Goal: Task Accomplishment & Management: Use online tool/utility

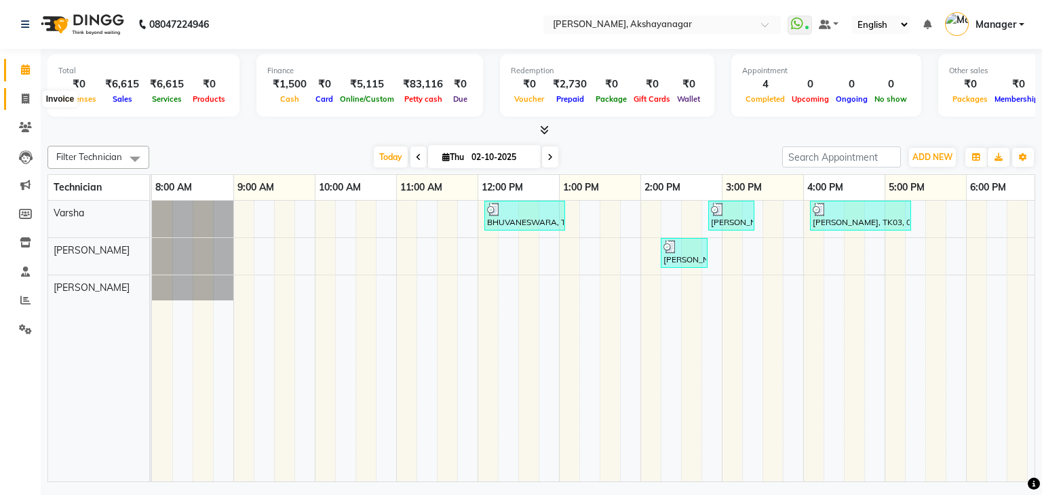
click at [22, 95] on icon at bounding box center [25, 99] width 7 height 10
select select "service"
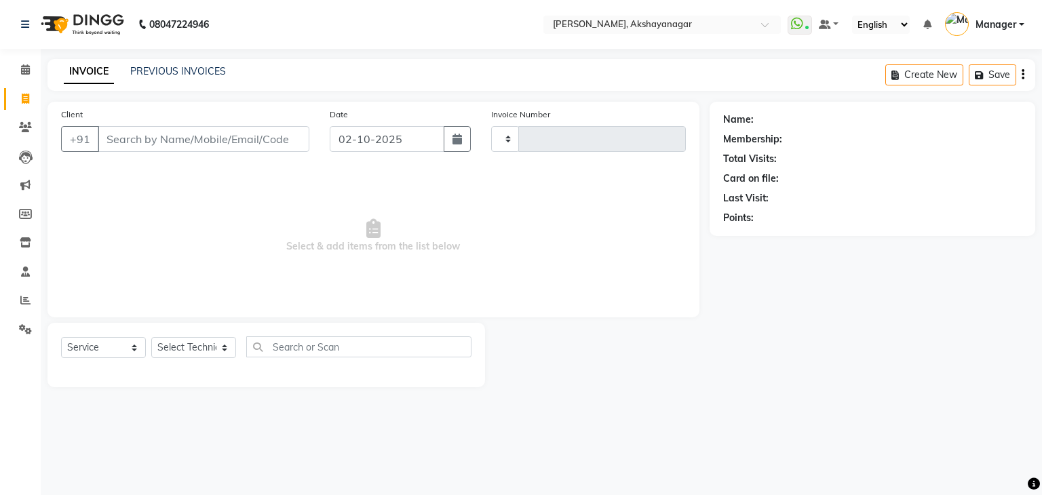
type input "0754"
select select "7395"
click at [159, 145] on input "Client" at bounding box center [204, 139] width 212 height 26
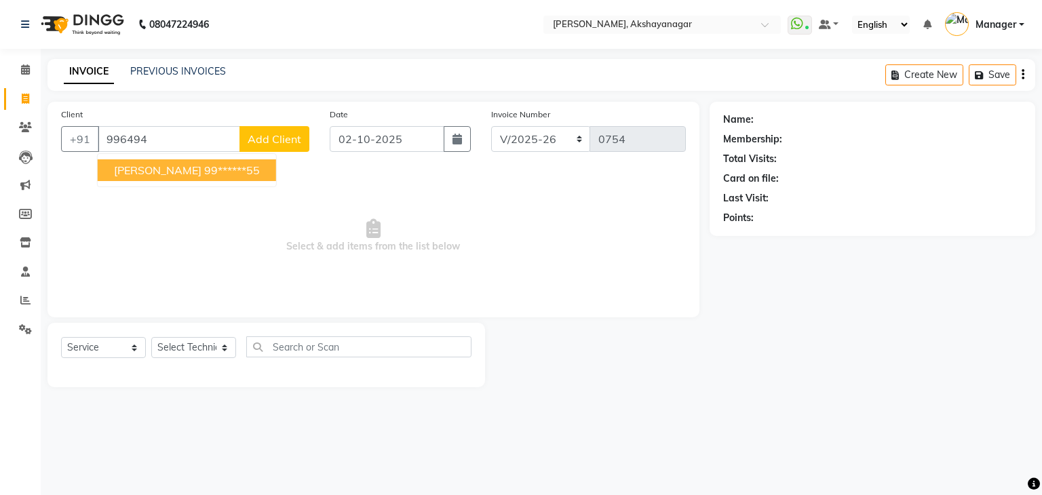
click at [154, 171] on span "[PERSON_NAME]" at bounding box center [158, 170] width 88 height 14
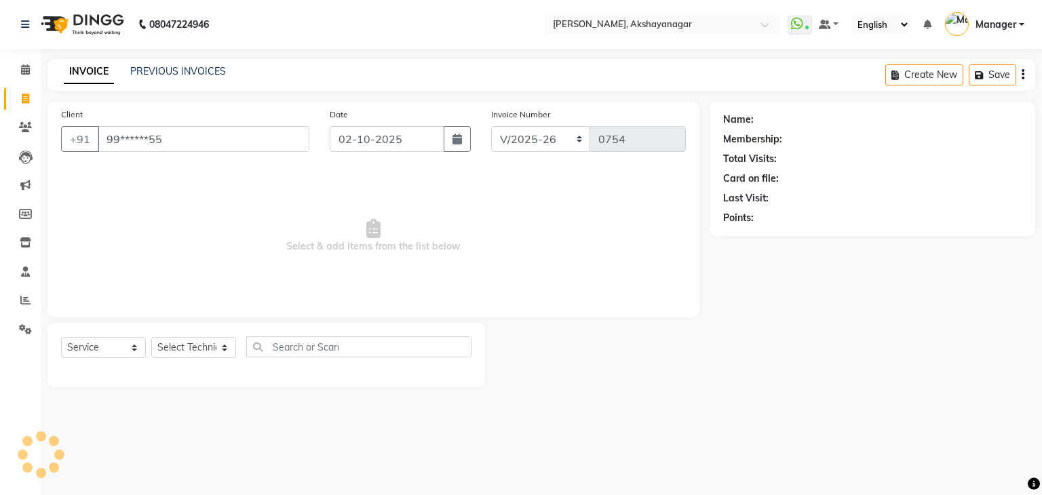
type input "99******55"
select select "1: Object"
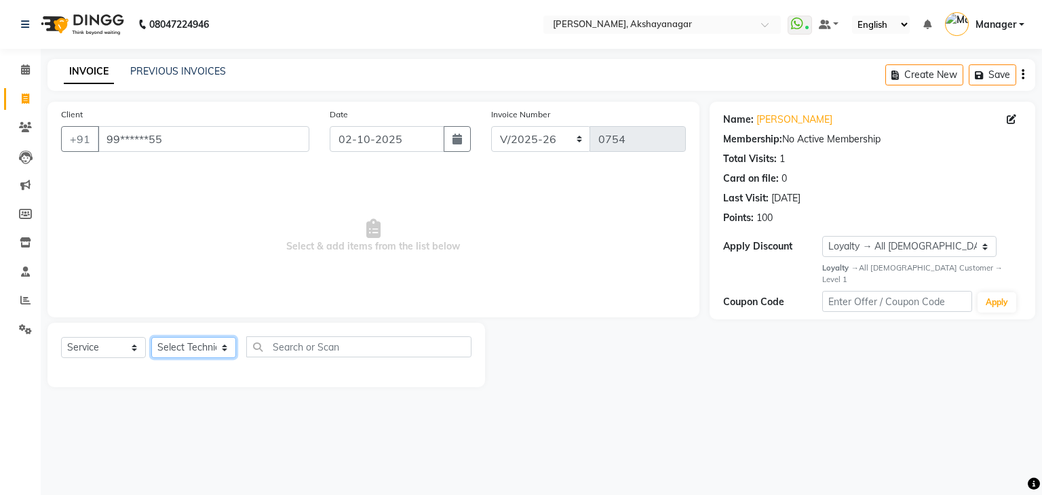
click at [206, 343] on select "Select Technician Manager SAVITRI Varsha VERONICA" at bounding box center [193, 347] width 85 height 21
select select "88607"
click at [151, 338] on select "Select Technician Manager SAVITRI Varsha VERONICA" at bounding box center [193, 347] width 85 height 21
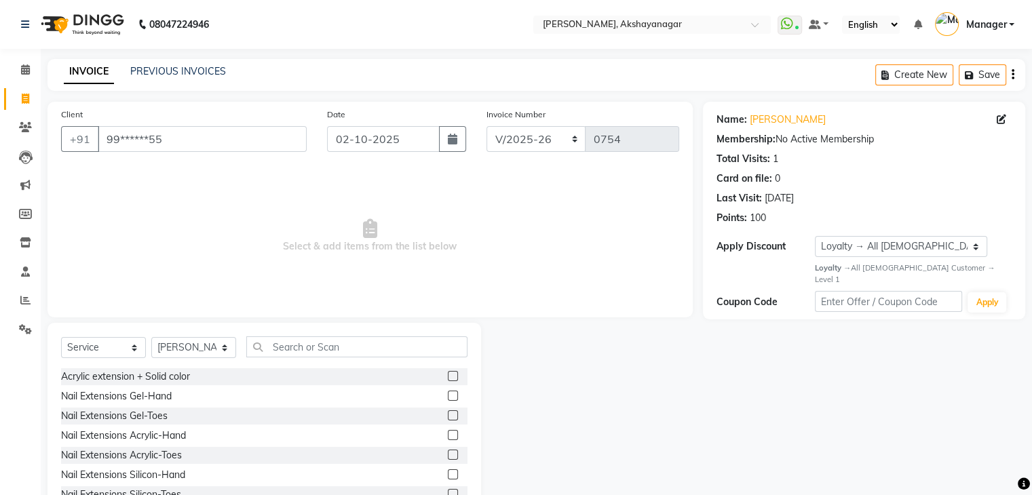
drag, startPoint x: 309, startPoint y: 358, endPoint x: 314, endPoint y: 347, distance: 12.5
click at [314, 347] on div "Select Service Product Membership Package Voucher Prepaid Gift Card Select Tech…" at bounding box center [264, 352] width 406 height 32
click at [314, 347] on input "text" at bounding box center [356, 346] width 221 height 21
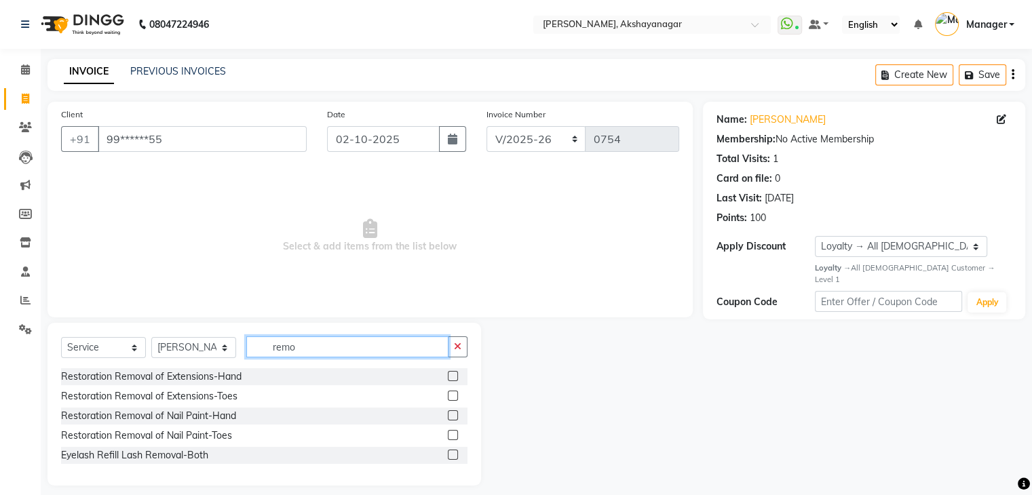
type input "remo"
click at [450, 378] on label at bounding box center [453, 376] width 10 height 10
click at [450, 378] on input "checkbox" at bounding box center [452, 376] width 9 height 9
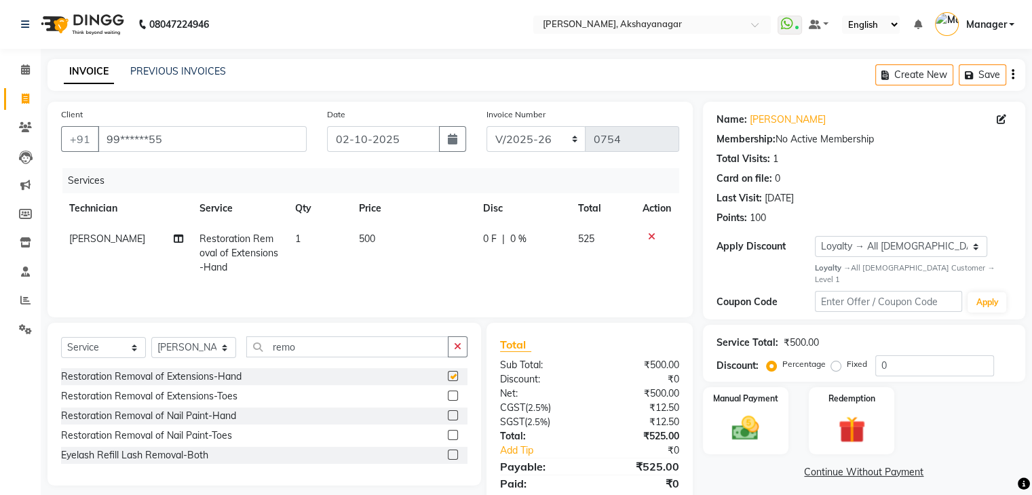
checkbox input "false"
click at [754, 412] on img at bounding box center [744, 428] width 45 height 33
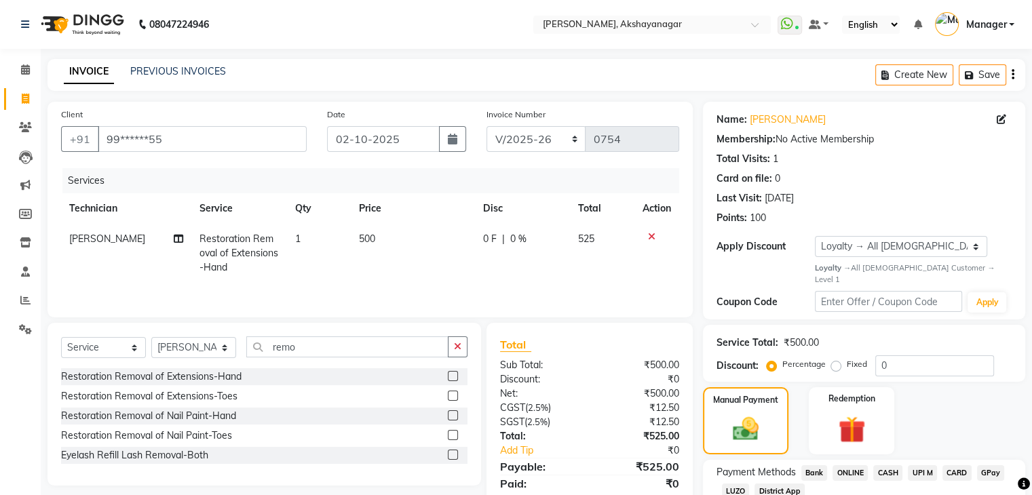
click at [917, 465] on span "UPI M" at bounding box center [922, 473] width 29 height 16
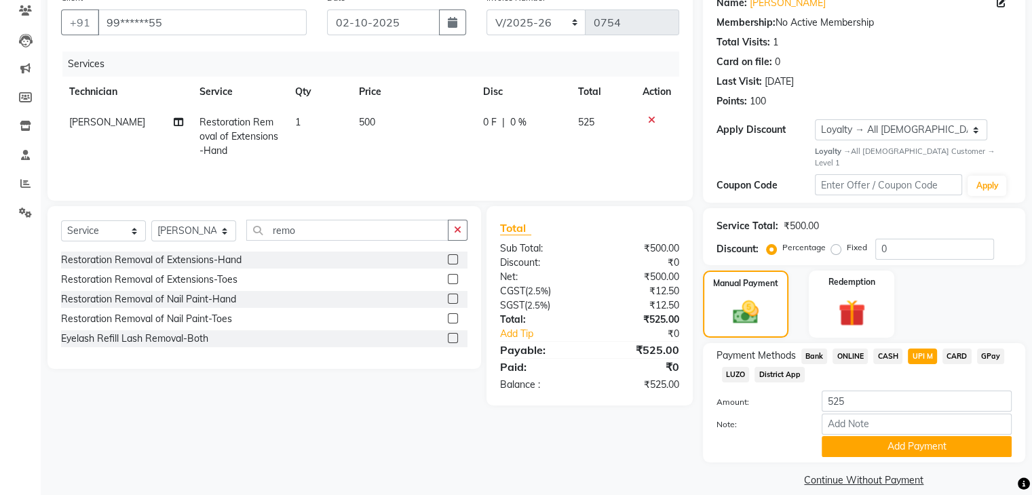
scroll to position [123, 0]
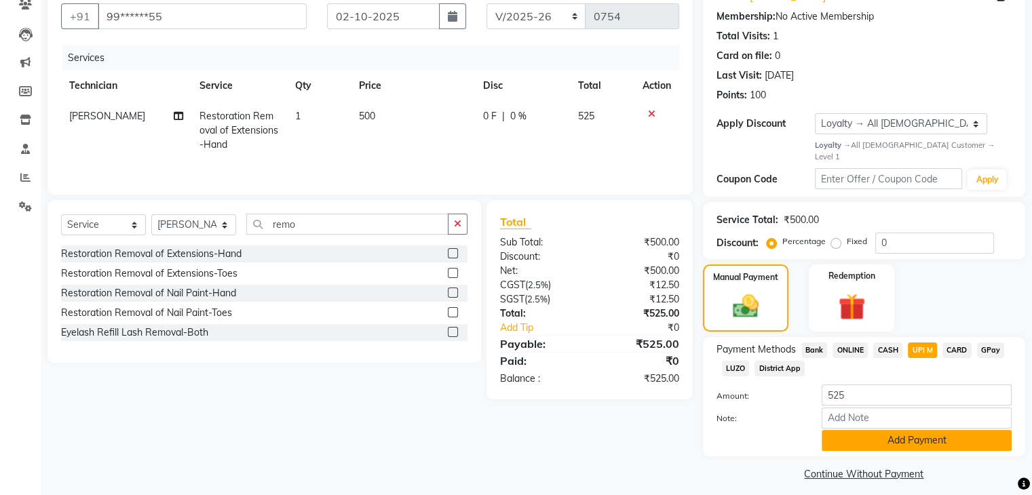
click at [923, 430] on button "Add Payment" at bounding box center [917, 440] width 190 height 21
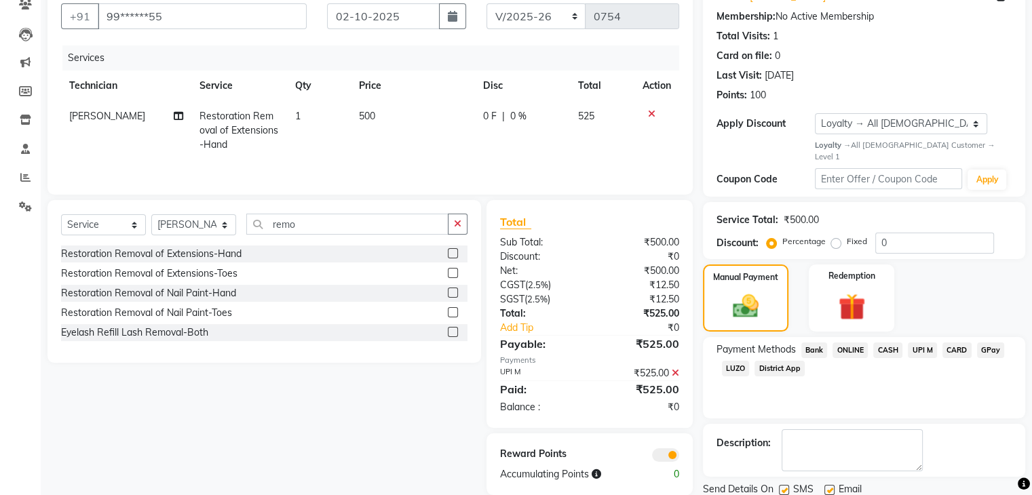
scroll to position [159, 0]
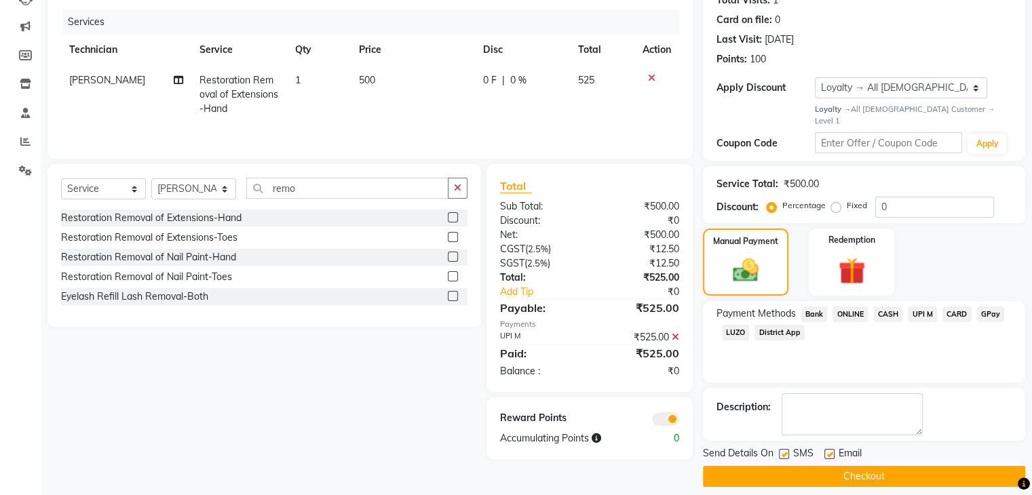
click at [975, 466] on button "Checkout" at bounding box center [864, 476] width 322 height 21
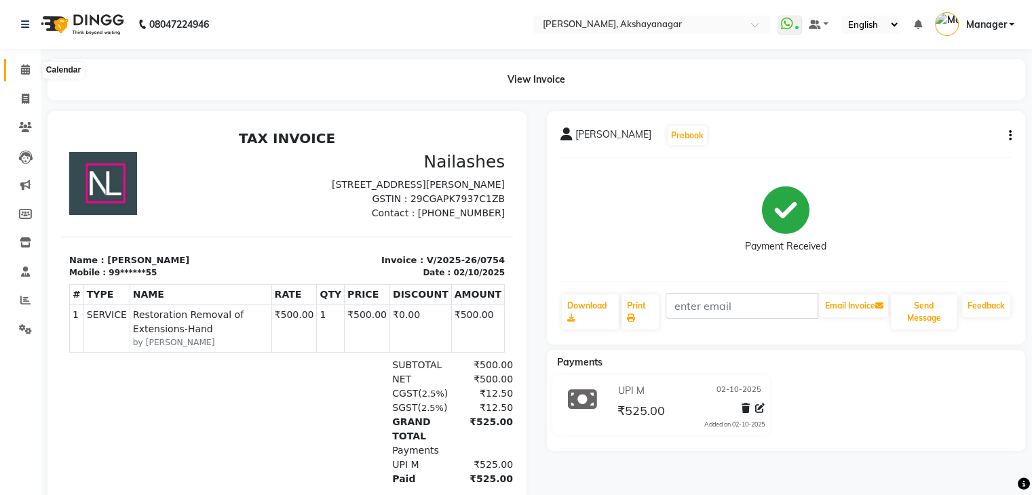
click at [27, 68] on icon at bounding box center [25, 69] width 9 height 10
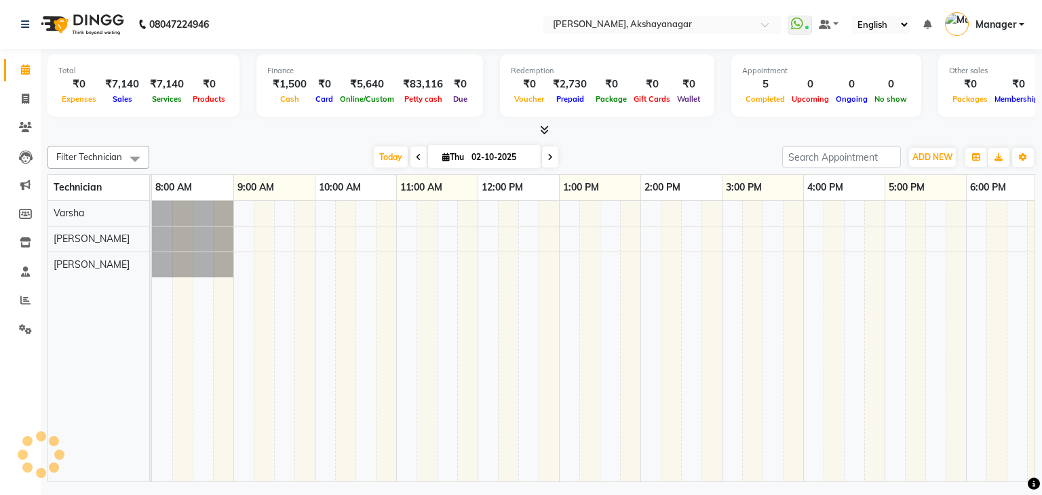
scroll to position [0, 175]
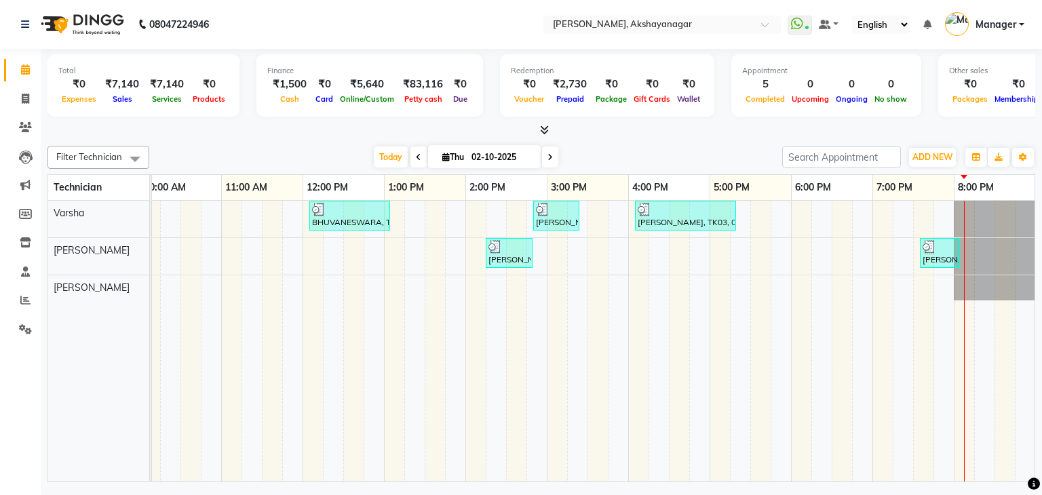
click at [309, 142] on div "Filter Technician Select All SAVITRI Varsha VERONICA Today Thu 02-10-2025 Toggl…" at bounding box center [541, 311] width 988 height 342
click at [22, 297] on icon at bounding box center [25, 300] width 10 height 10
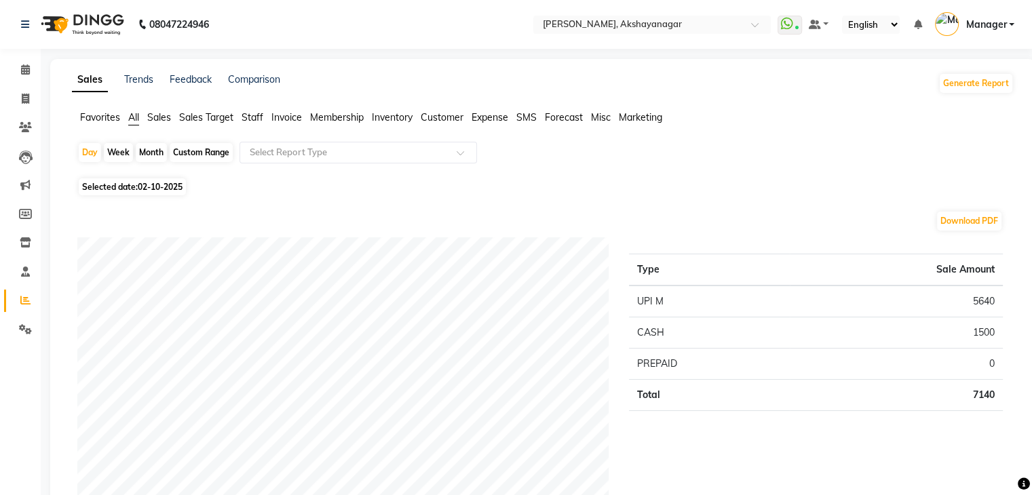
click at [255, 117] on span "Staff" at bounding box center [253, 117] width 22 height 12
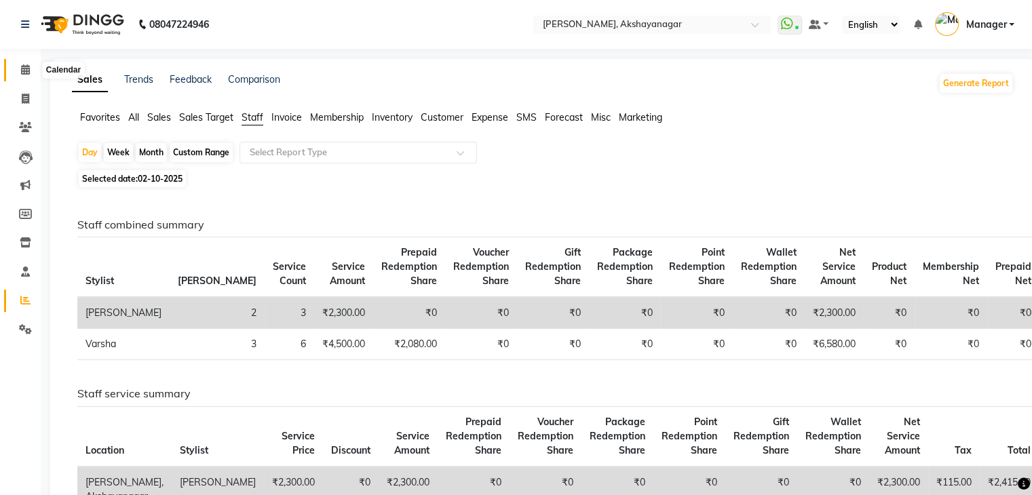
click at [29, 67] on icon at bounding box center [25, 69] width 9 height 10
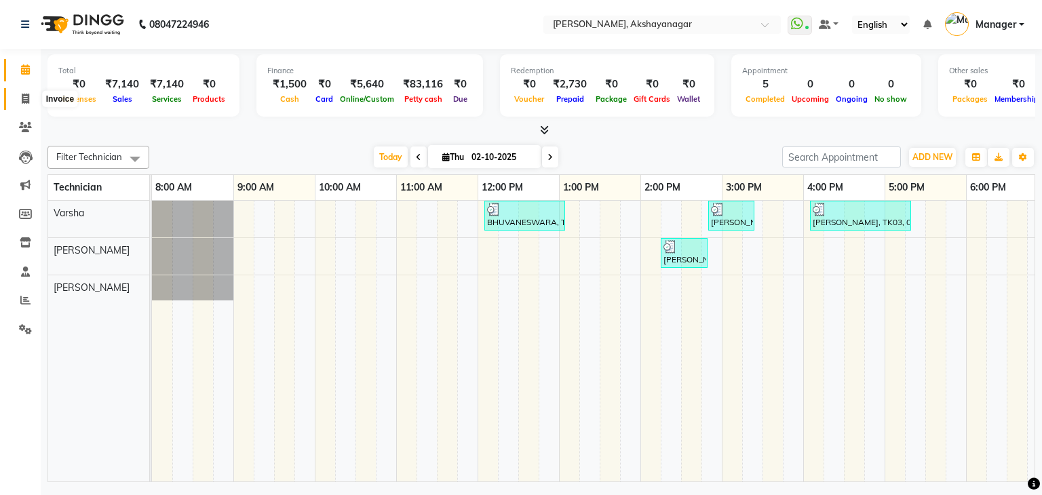
click at [24, 101] on icon at bounding box center [25, 99] width 7 height 10
select select "service"
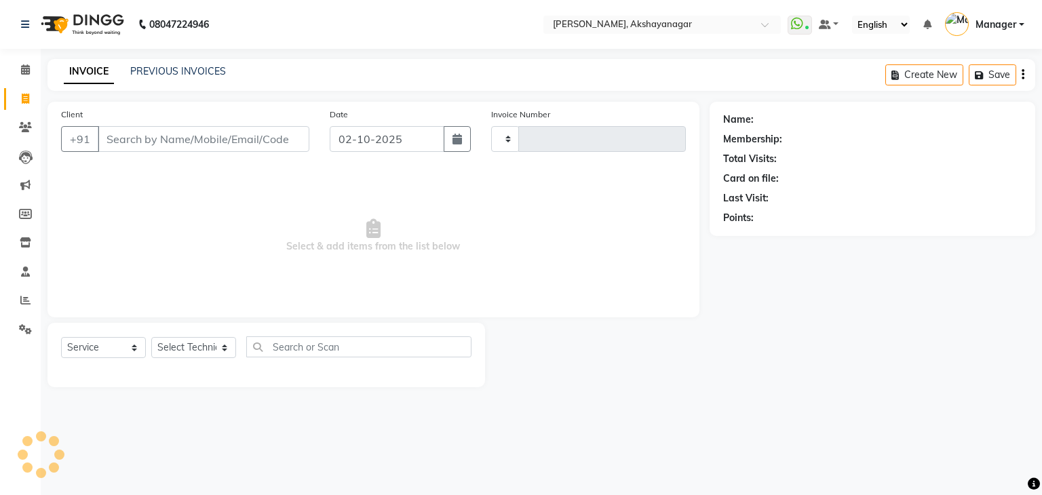
type input "0755"
select select "7395"
click at [188, 343] on select "Select Technician Manager SAVITRI Varsha VERONICA" at bounding box center [193, 347] width 85 height 21
select select "86675"
click at [151, 338] on select "Select Technician Manager SAVITRI Varsha VERONICA" at bounding box center [193, 347] width 85 height 21
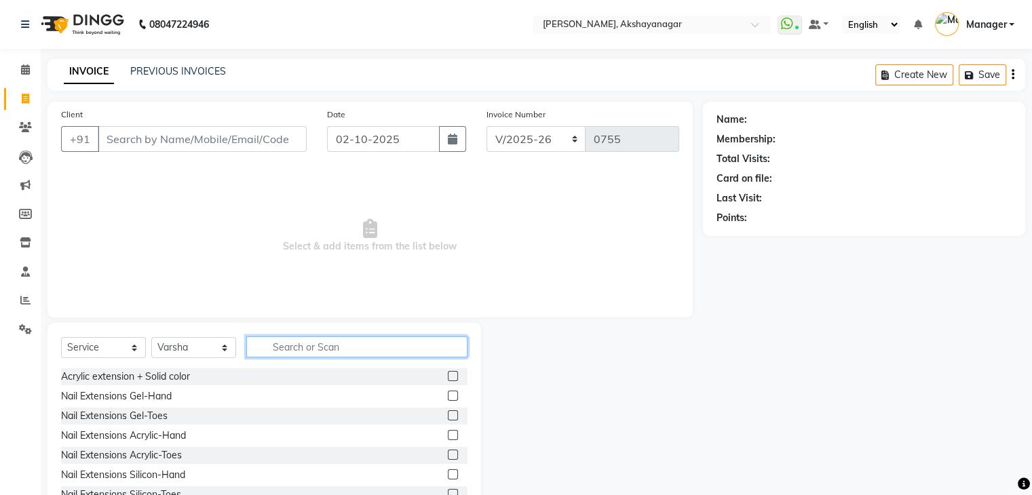
click at [294, 350] on input "text" at bounding box center [356, 346] width 221 height 21
type input "ext"
click at [448, 377] on label at bounding box center [453, 376] width 10 height 10
click at [448, 377] on input "checkbox" at bounding box center [452, 376] width 9 height 9
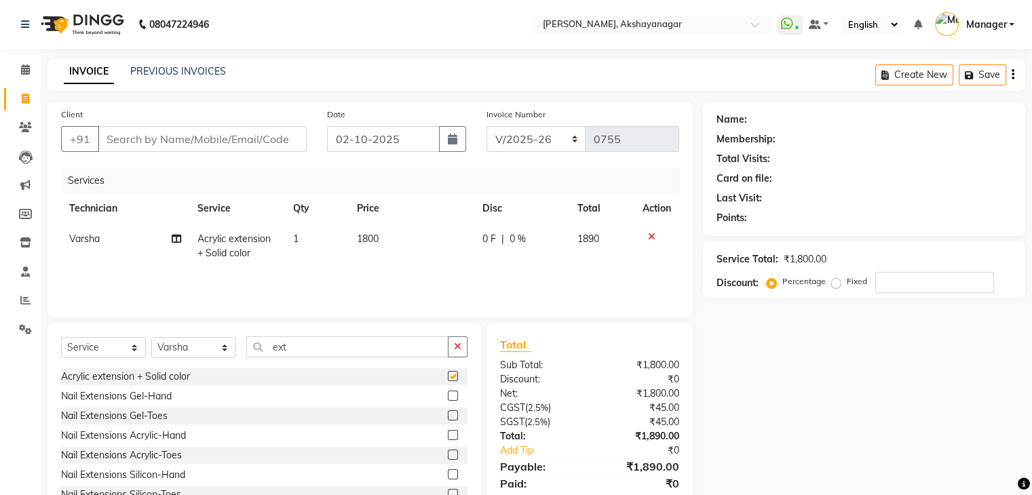
checkbox input "false"
click at [653, 234] on icon at bounding box center [651, 236] width 7 height 9
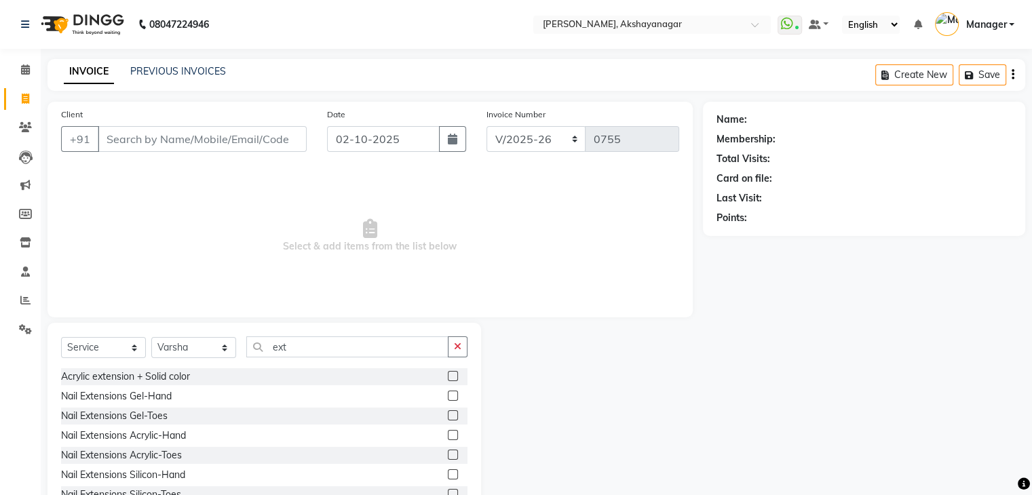
click at [448, 395] on label at bounding box center [453, 396] width 10 height 10
click at [448, 395] on input "checkbox" at bounding box center [452, 396] width 9 height 9
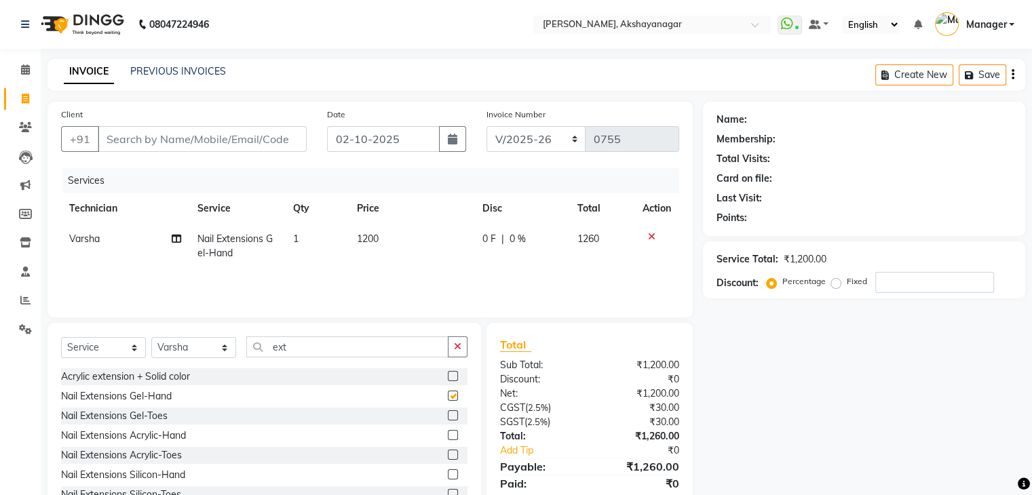
checkbox input "false"
click at [346, 338] on input "ext" at bounding box center [347, 346] width 202 height 21
type input "e"
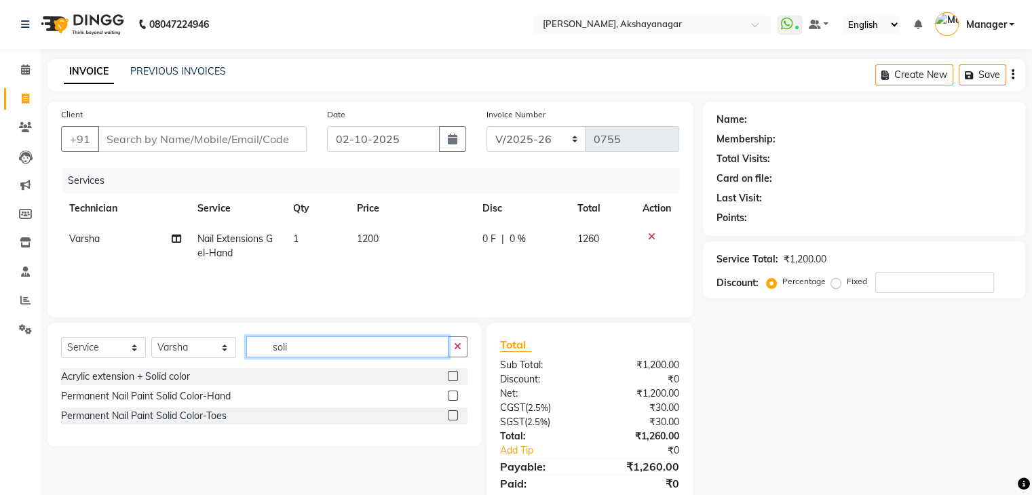
type input "soli"
click at [453, 397] on label at bounding box center [453, 396] width 10 height 10
click at [453, 397] on input "checkbox" at bounding box center [452, 396] width 9 height 9
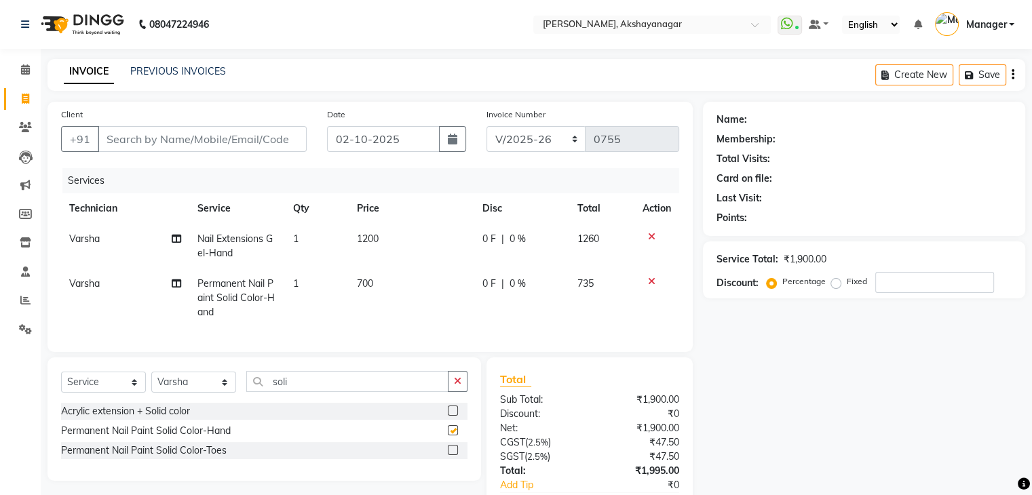
checkbox input "false"
click at [451, 459] on div at bounding box center [452, 452] width 9 height 14
click at [451, 455] on label at bounding box center [453, 450] width 10 height 10
click at [451, 455] on input "checkbox" at bounding box center [452, 450] width 9 height 9
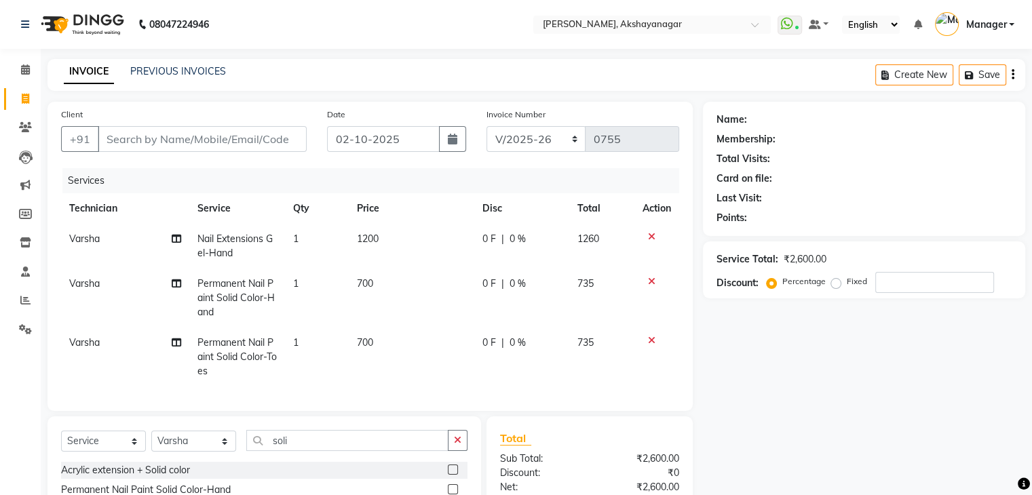
checkbox input "false"
click at [94, 343] on span "Varsha" at bounding box center [84, 342] width 31 height 12
select select "86675"
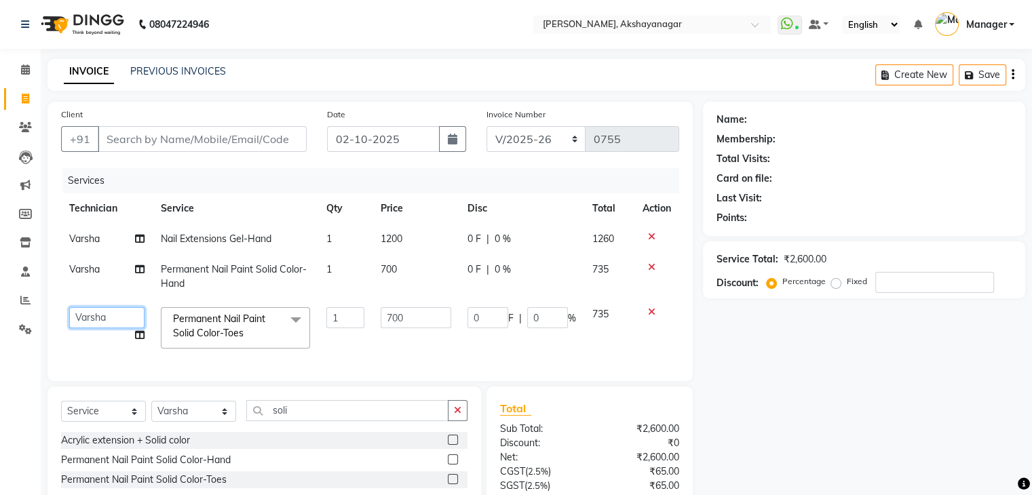
click at [109, 316] on select "Manager SAVITRI Varsha VERONICA" at bounding box center [106, 317] width 75 height 21
select select "88607"
click at [485, 356] on td "0 F | 0 %" at bounding box center [521, 328] width 125 height 58
click at [589, 414] on div "Total" at bounding box center [589, 408] width 179 height 16
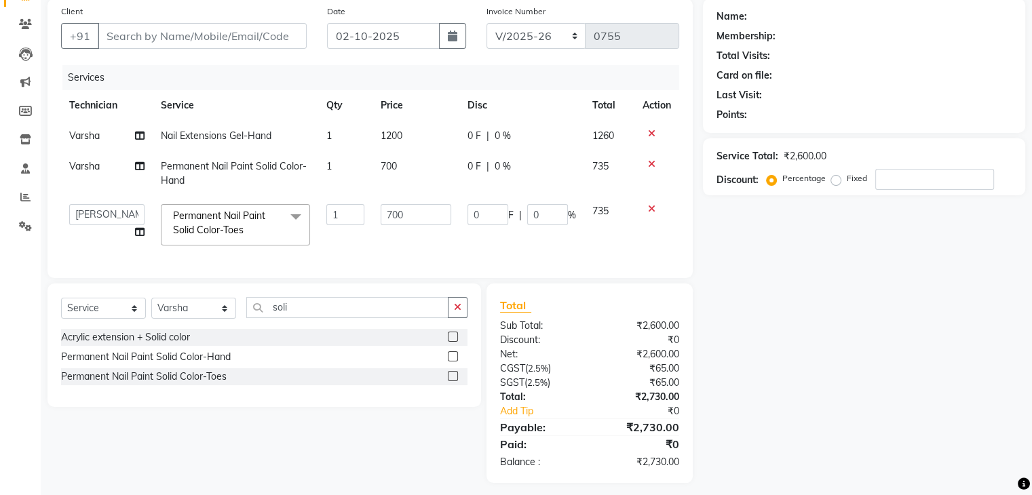
scroll to position [122, 0]
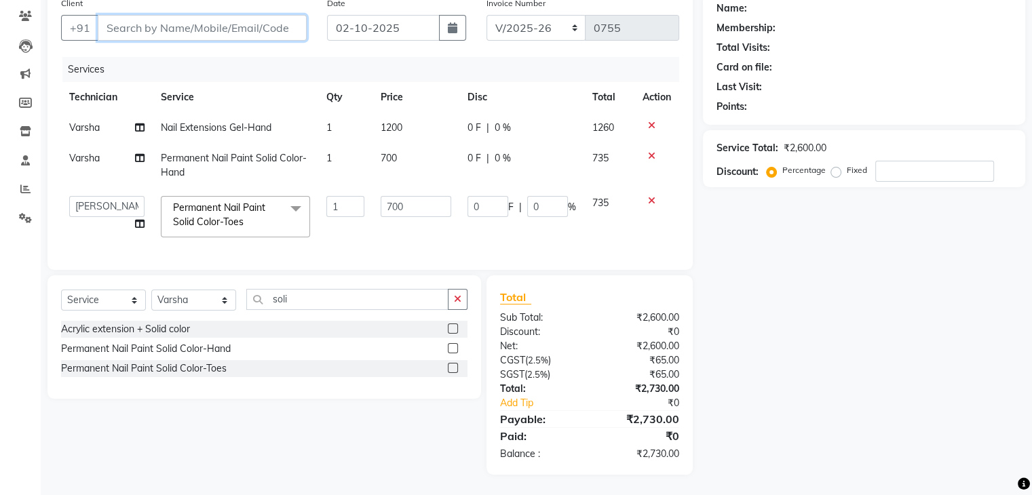
click at [170, 20] on input "Client" at bounding box center [202, 28] width 209 height 26
type input "8"
type input "0"
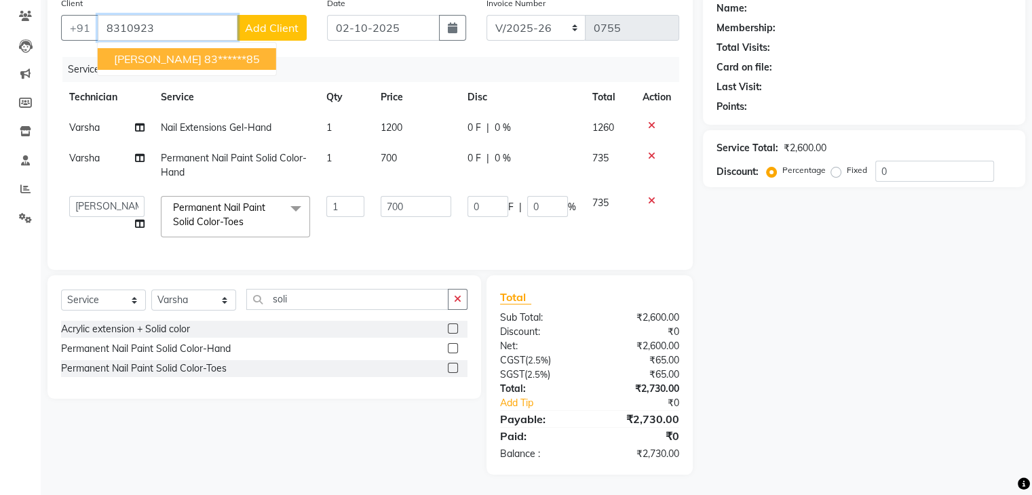
click at [204, 52] on ngb-highlight "83******85" at bounding box center [232, 59] width 56 height 14
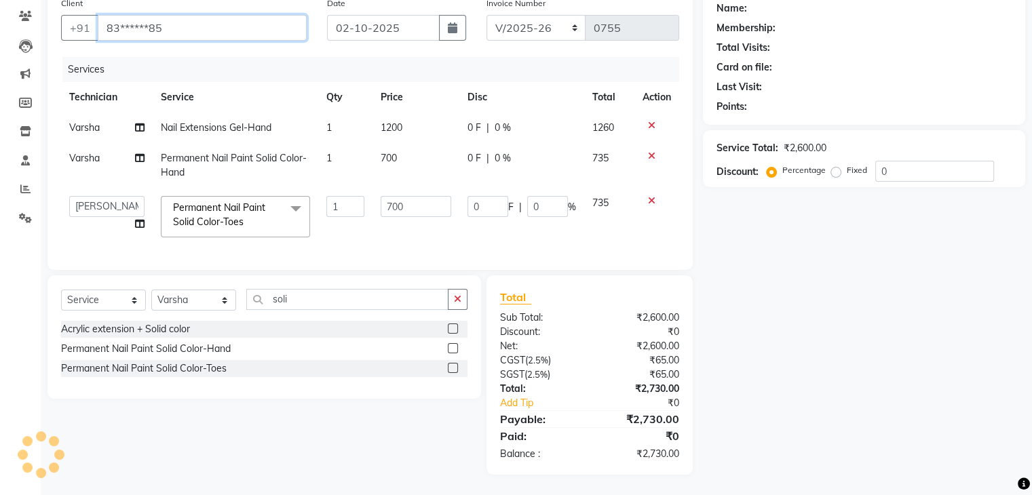
type input "83******85"
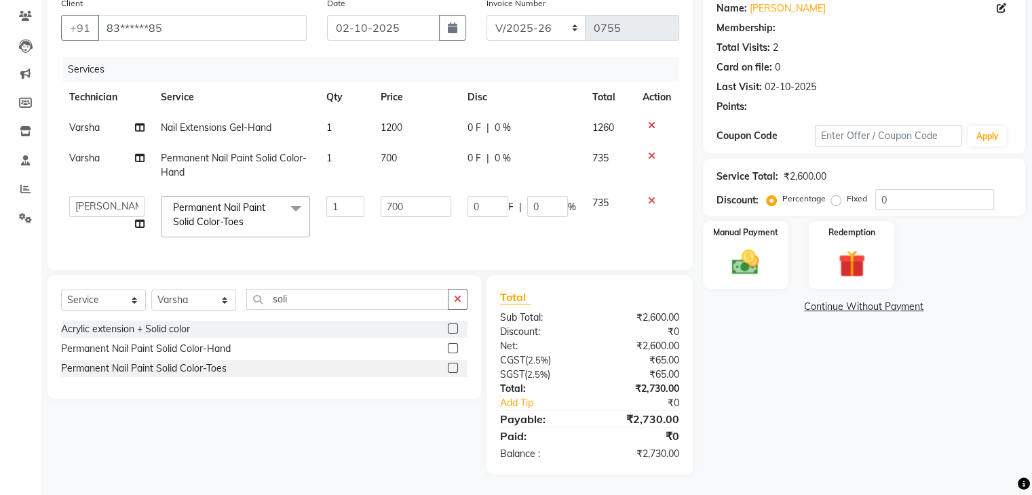
select select "1: Object"
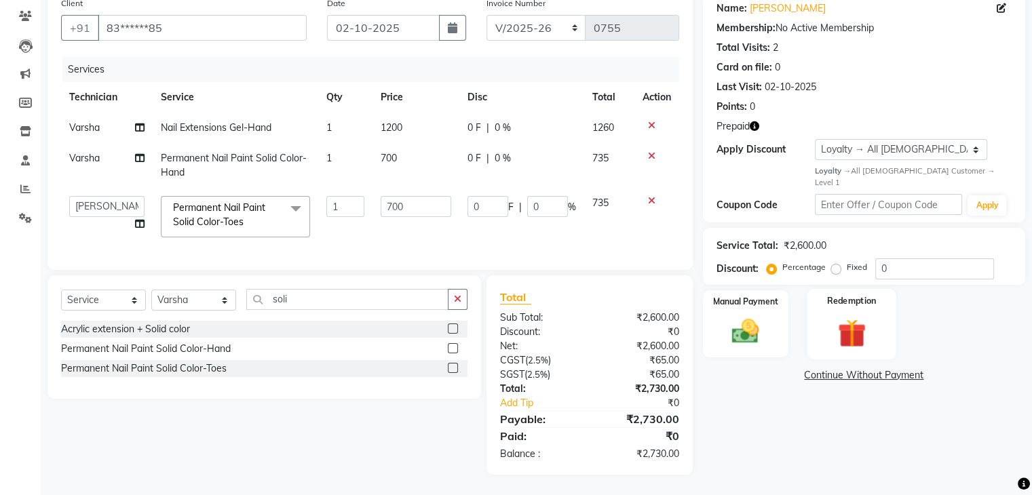
click at [860, 294] on label "Redemption" at bounding box center [851, 300] width 49 height 13
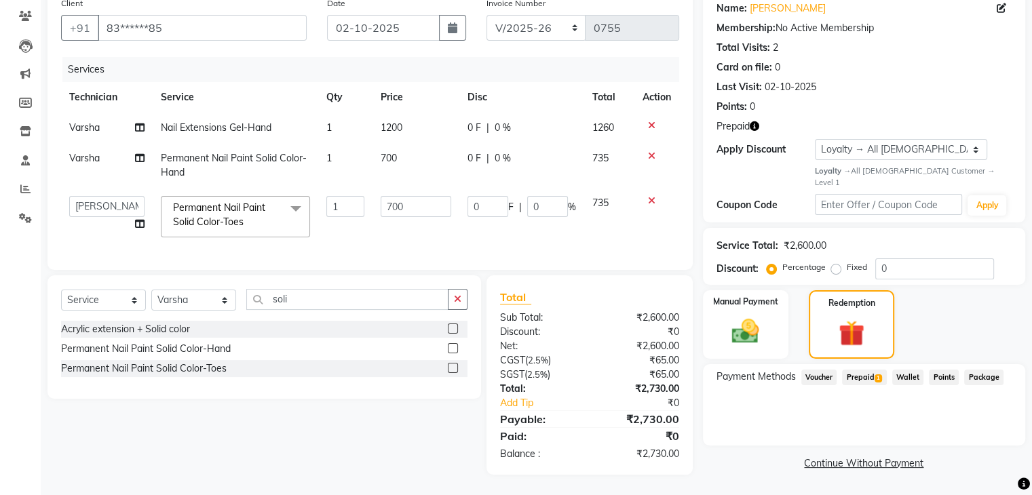
click at [879, 374] on span "1" at bounding box center [877, 378] width 7 height 8
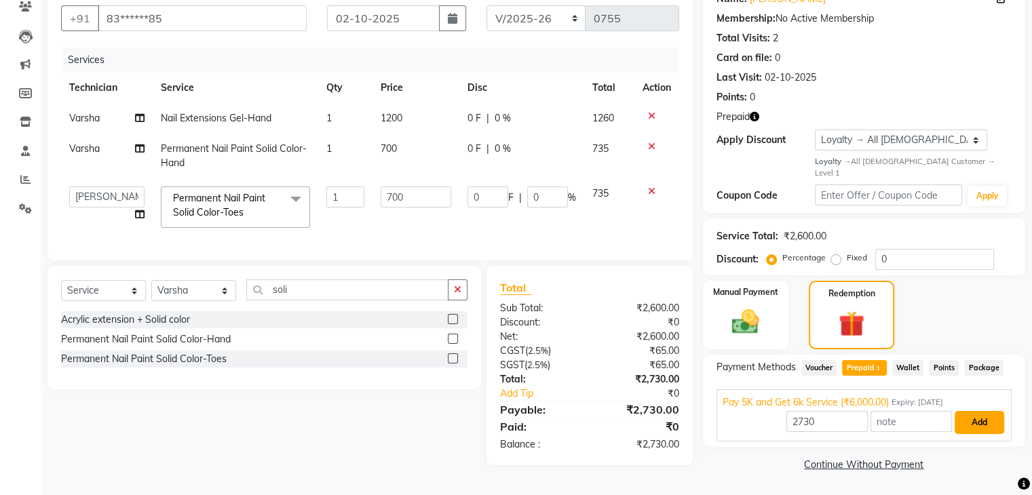
click at [986, 414] on button "Add" at bounding box center [980, 422] width 50 height 23
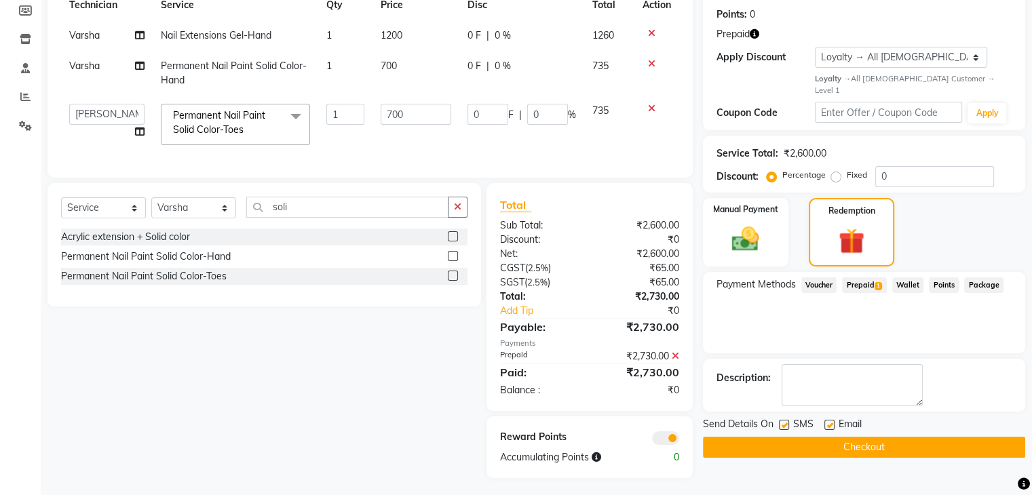
scroll to position [218, 0]
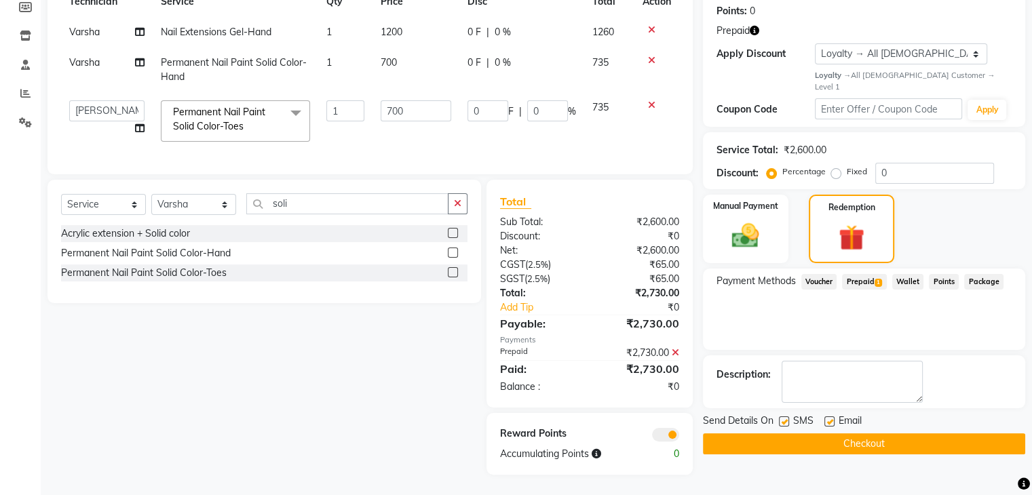
click at [868, 433] on button "Checkout" at bounding box center [864, 443] width 322 height 21
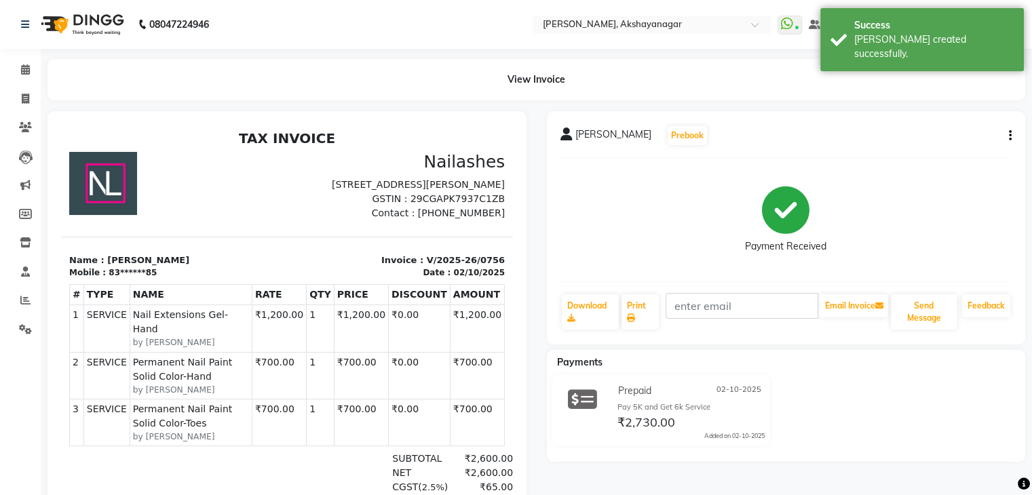
click at [298, 206] on p "GSTIN : 29CGAPK7937C1ZB" at bounding box center [400, 199] width 210 height 14
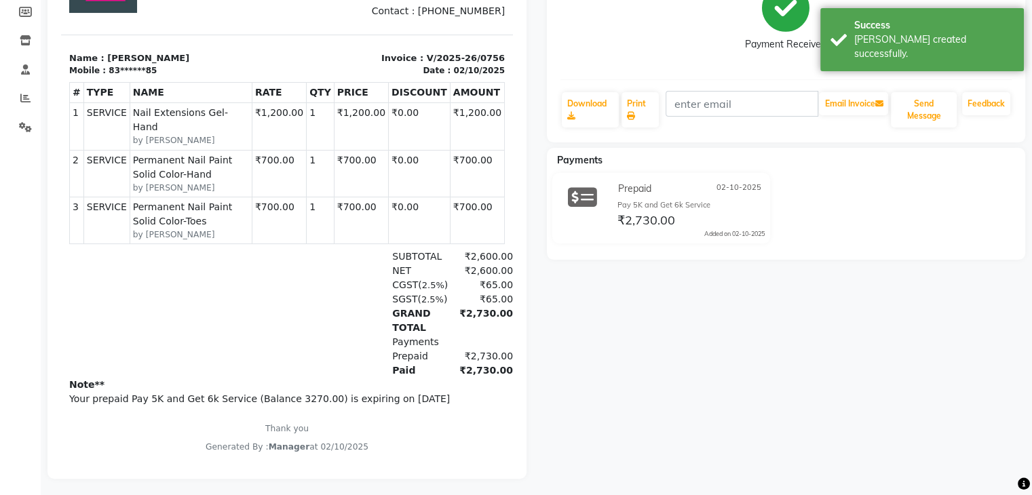
scroll to position [216, 0]
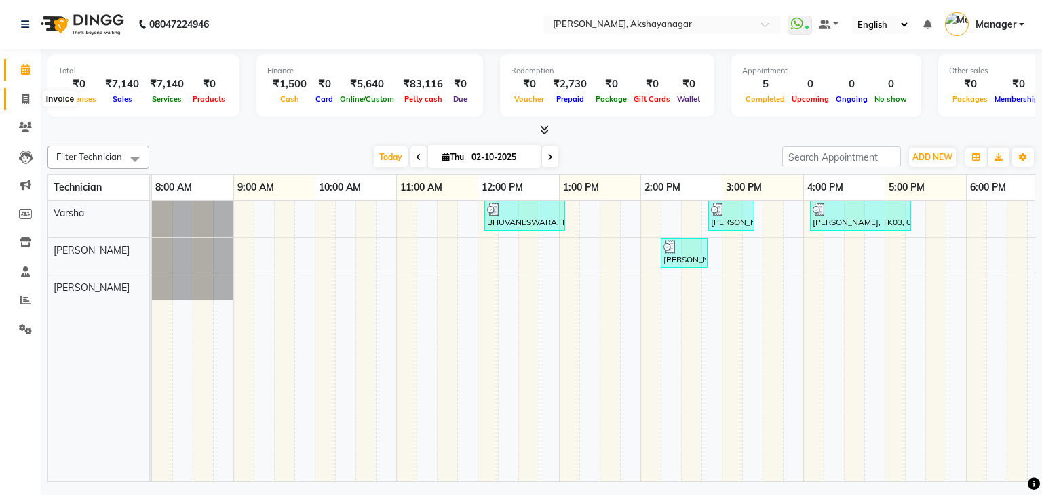
click at [24, 98] on icon at bounding box center [25, 99] width 7 height 10
select select "7395"
select select "service"
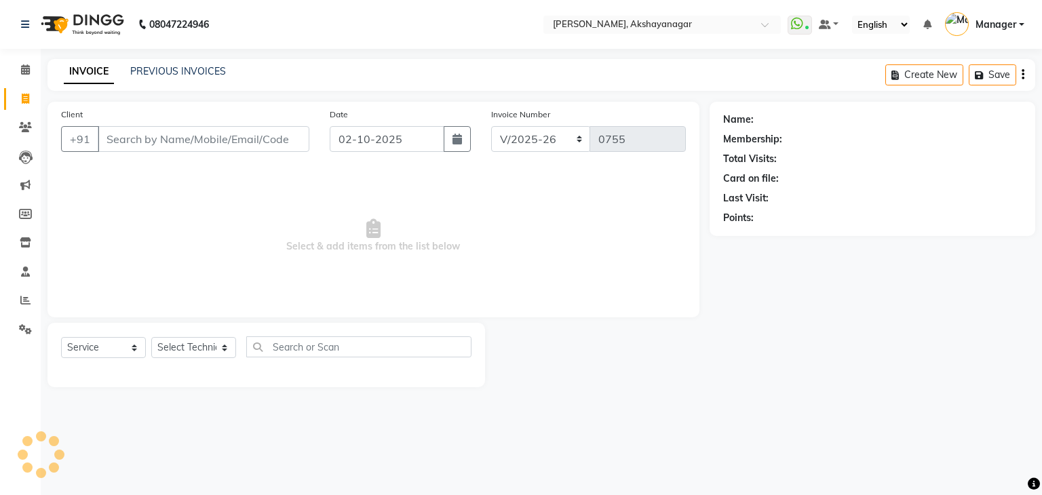
click at [193, 142] on input "Client" at bounding box center [204, 139] width 212 height 26
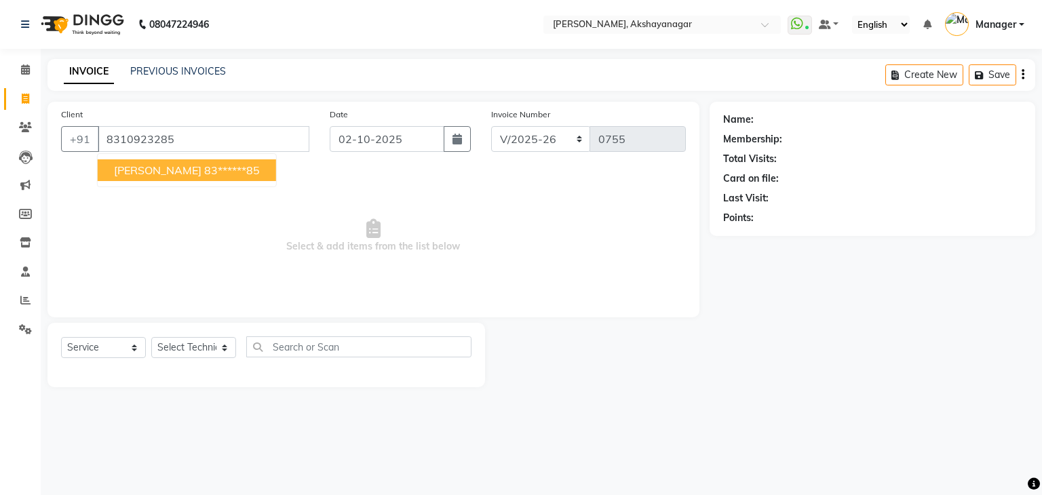
type input "8310923285"
select select "1: Object"
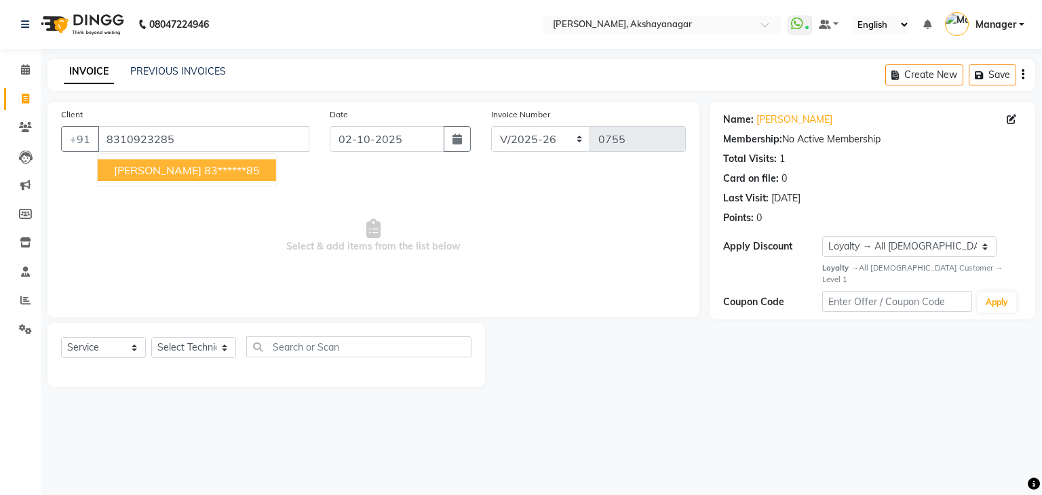
click at [152, 168] on span "[PERSON_NAME]" at bounding box center [158, 170] width 88 height 14
type input "83******85"
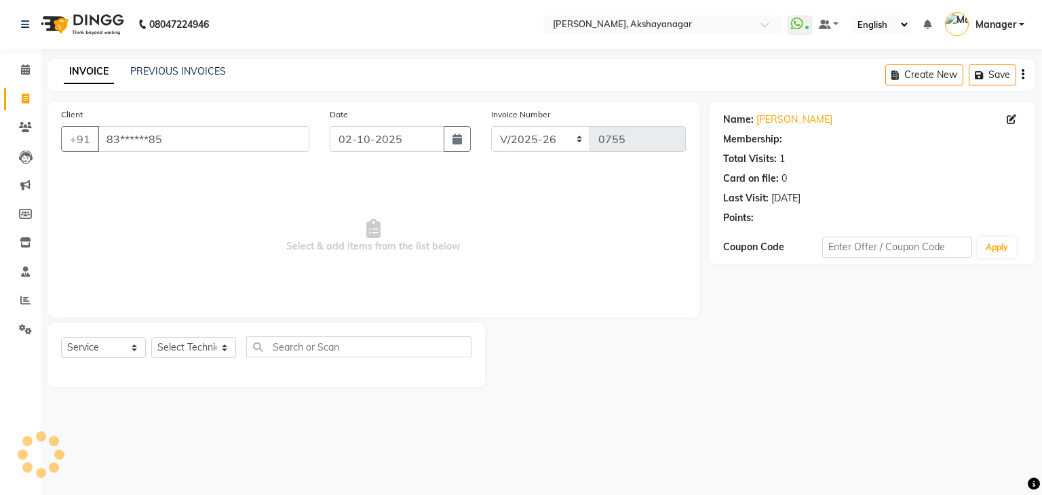
select select "1: Object"
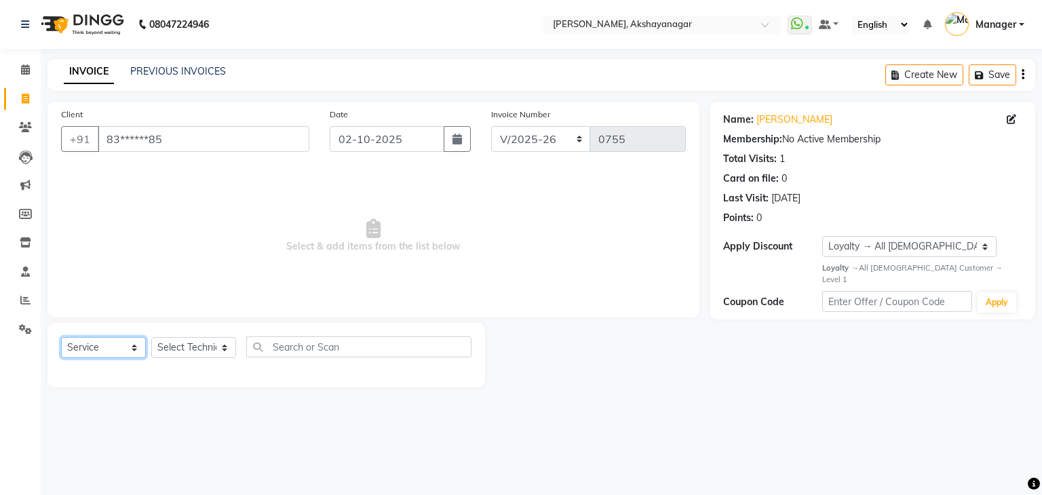
click at [112, 353] on select "Select Service Product Membership Package Voucher Prepaid Gift Card" at bounding box center [103, 347] width 85 height 21
select select "P"
click at [61, 338] on select "Select Service Product Membership Package Voucher Prepaid Gift Card" at bounding box center [103, 347] width 85 height 21
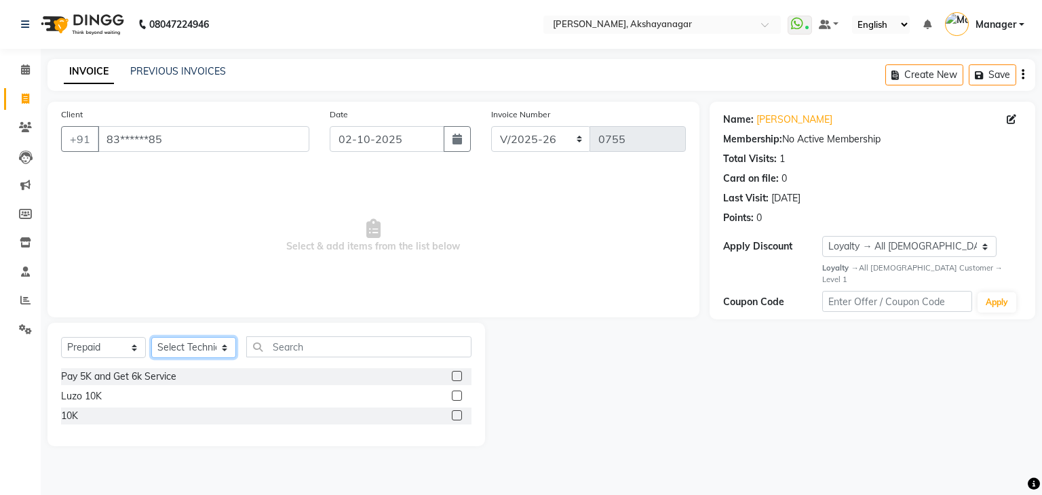
click at [191, 349] on select "Select Technician Manager SAVITRI Varsha VERONICA" at bounding box center [193, 347] width 85 height 21
select select "86675"
click at [151, 338] on select "Select Technician Manager SAVITRI Varsha VERONICA" at bounding box center [193, 347] width 85 height 21
click at [457, 376] on label at bounding box center [457, 376] width 10 height 10
click at [457, 376] on input "checkbox" at bounding box center [456, 376] width 9 height 9
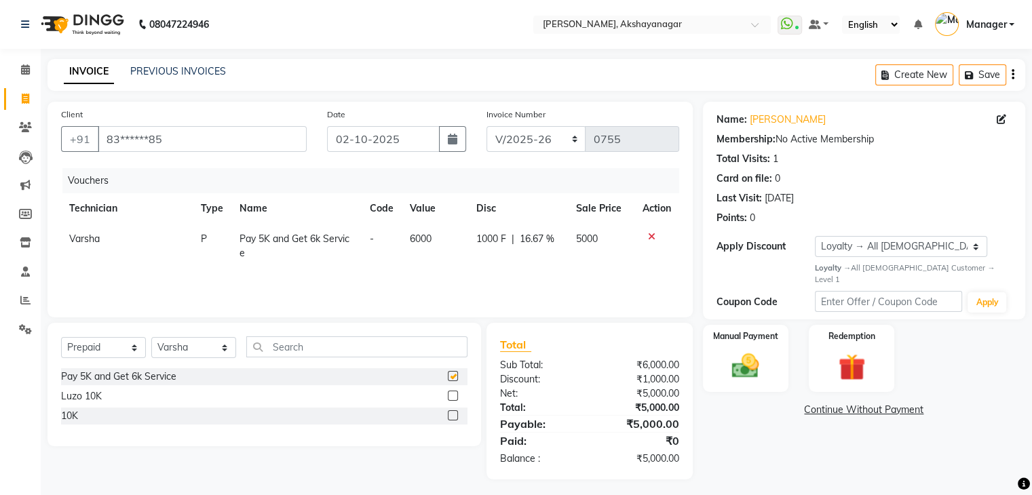
checkbox input "false"
click at [762, 329] on label "Manual Payment" at bounding box center [746, 335] width 68 height 13
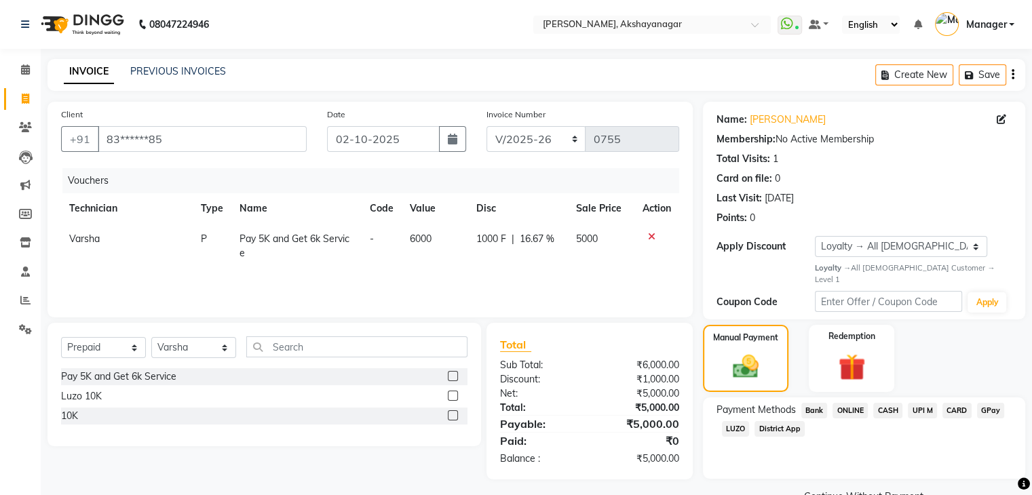
click at [927, 403] on span "UPI M" at bounding box center [922, 411] width 29 height 16
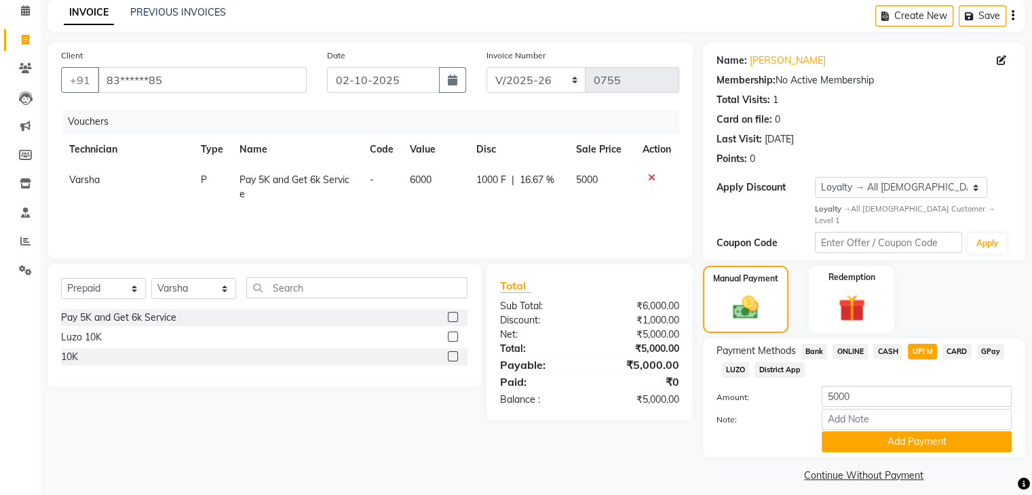
scroll to position [60, 0]
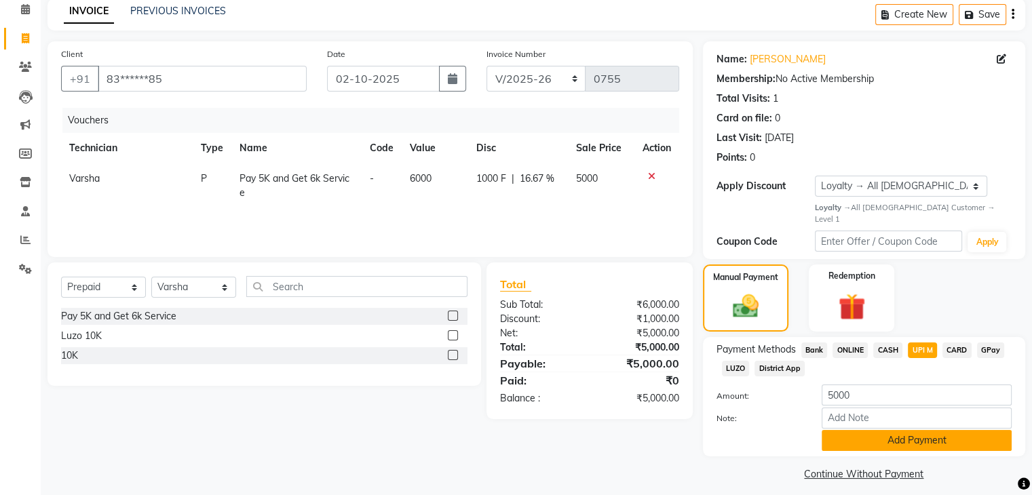
click at [948, 431] on button "Add Payment" at bounding box center [917, 440] width 190 height 21
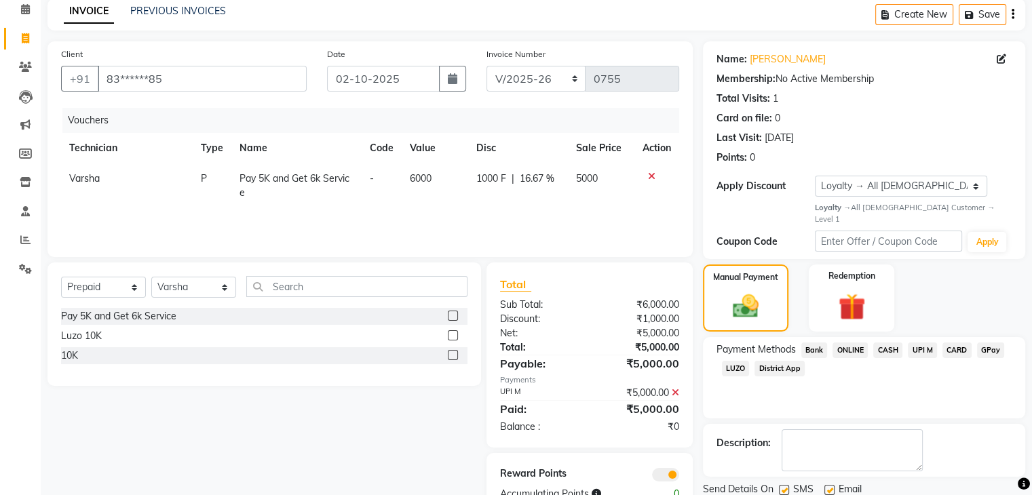
scroll to position [101, 0]
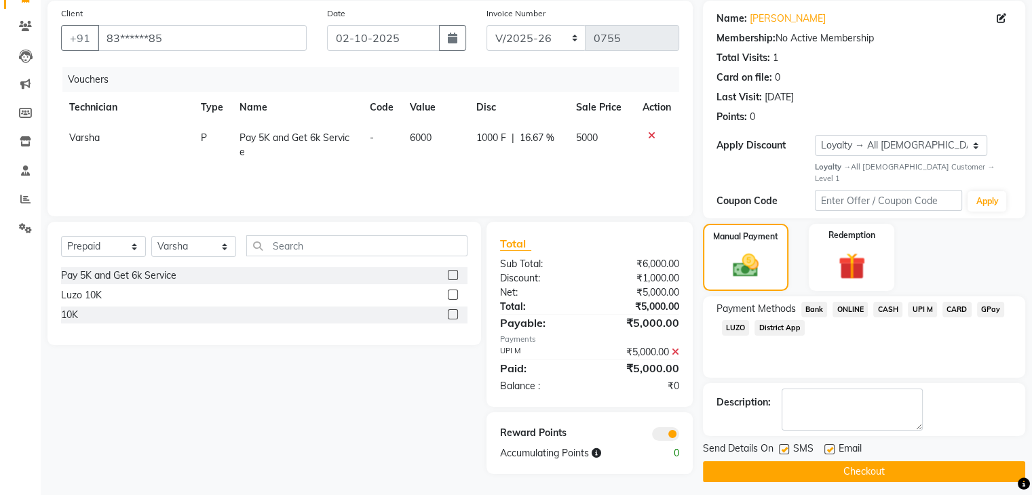
click at [949, 463] on button "Checkout" at bounding box center [864, 471] width 322 height 21
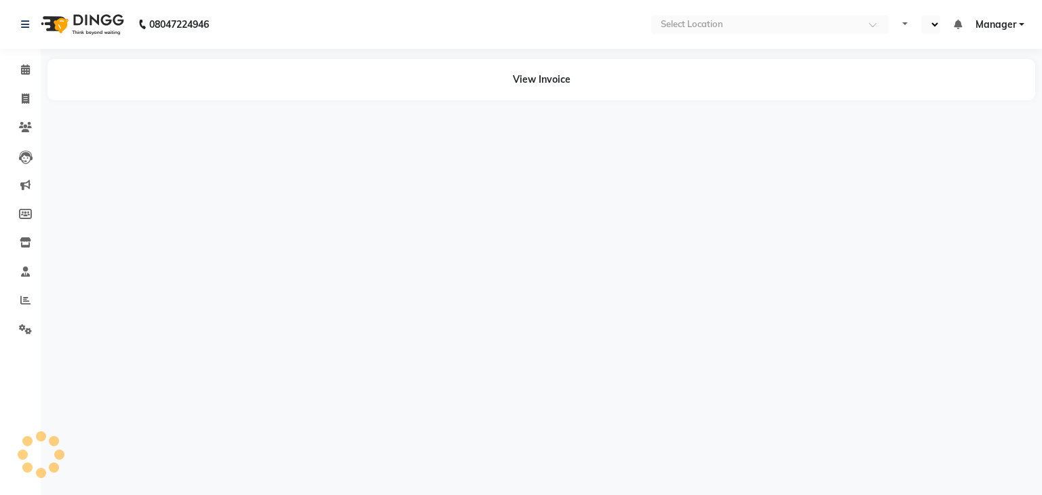
select select "en"
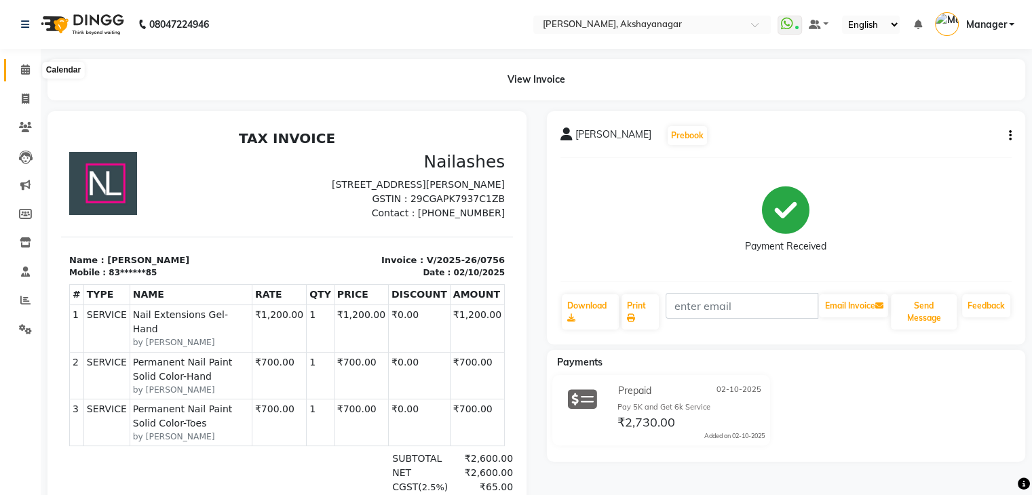
click at [26, 64] on icon at bounding box center [25, 69] width 9 height 10
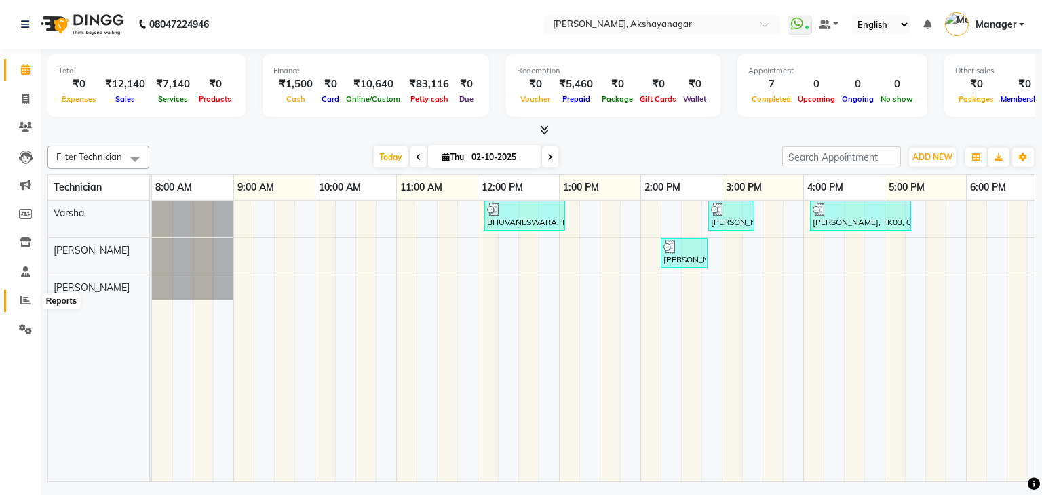
click at [28, 299] on icon at bounding box center [25, 300] width 10 height 10
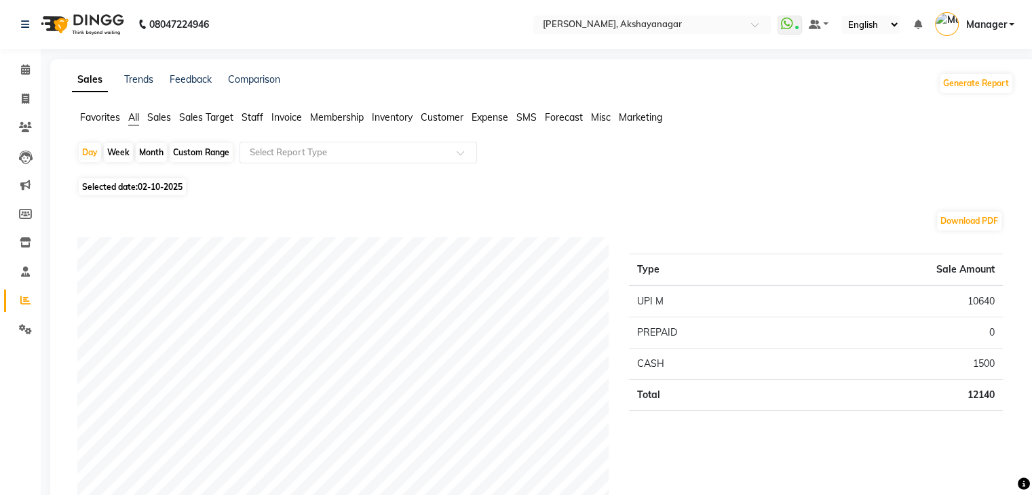
click at [26, 300] on icon at bounding box center [25, 300] width 10 height 10
click at [255, 115] on span "Staff" at bounding box center [253, 117] width 22 height 12
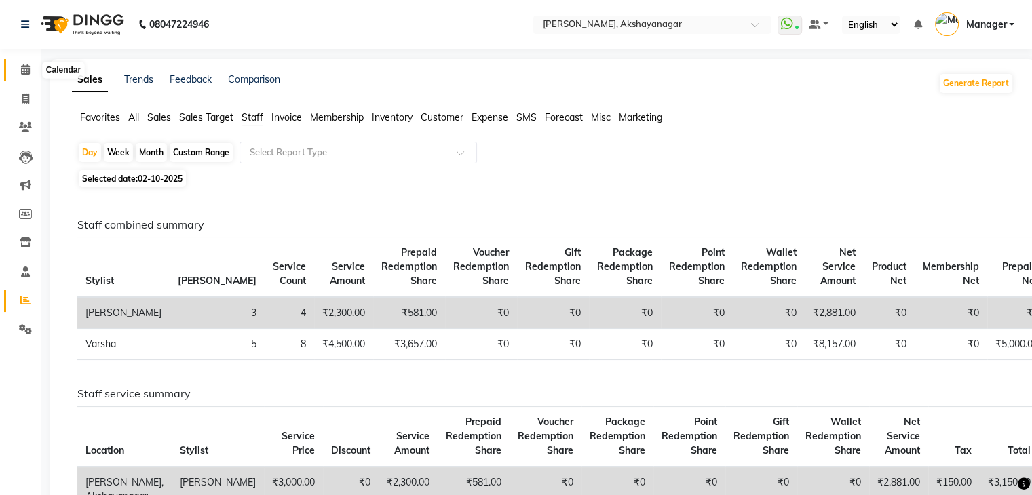
click at [27, 68] on icon at bounding box center [25, 69] width 9 height 10
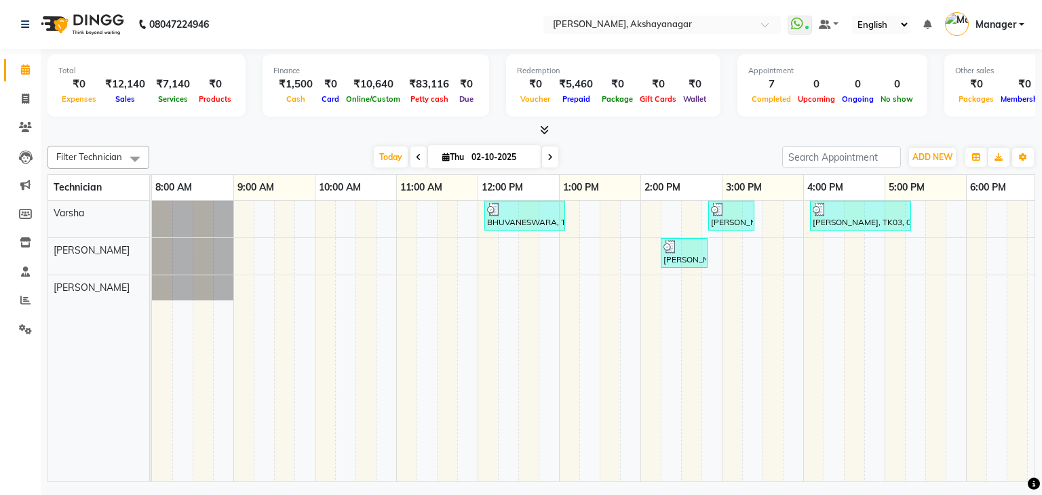
click at [541, 131] on icon at bounding box center [544, 130] width 9 height 10
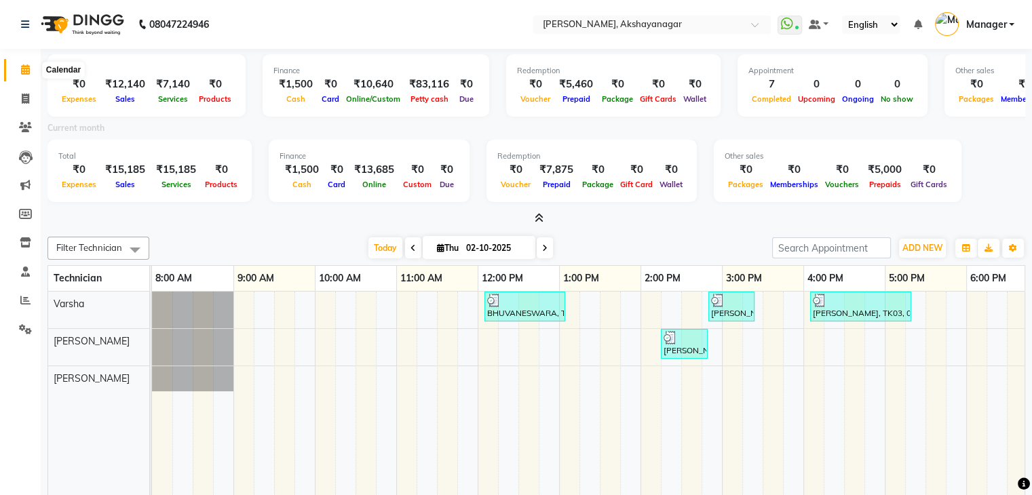
click at [22, 74] on icon at bounding box center [25, 69] width 9 height 10
click at [24, 98] on icon at bounding box center [25, 99] width 7 height 10
select select "service"
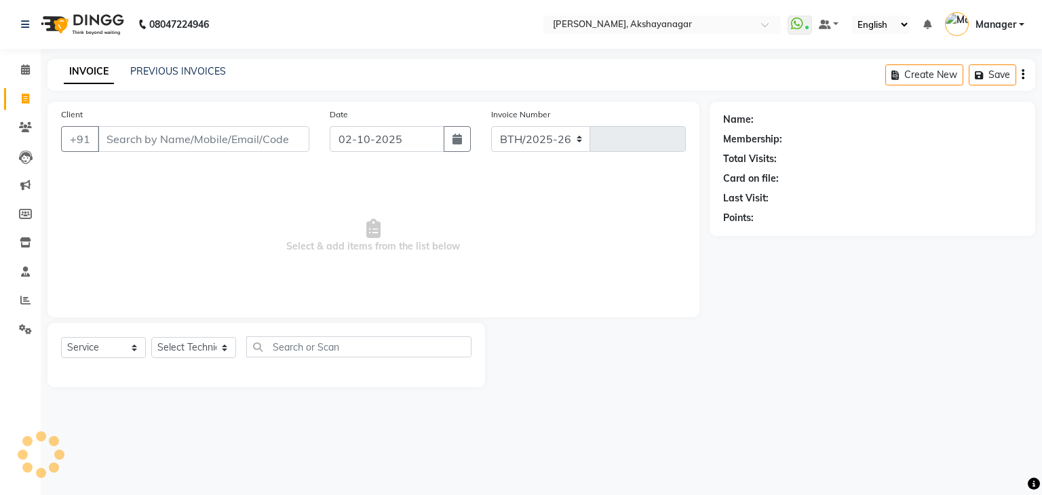
select select "7395"
type input "0757"
click at [195, 71] on link "PREVIOUS INVOICES" at bounding box center [178, 71] width 96 height 12
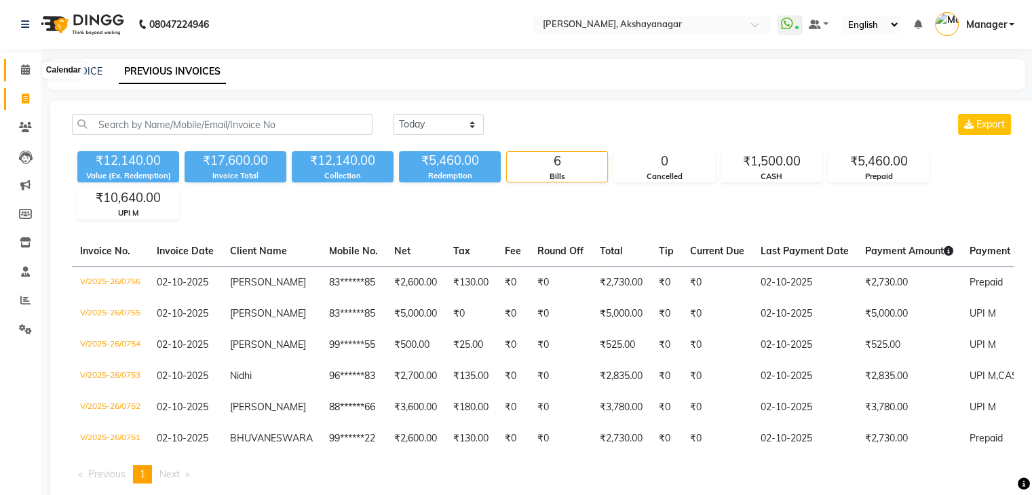
click at [24, 73] on icon at bounding box center [25, 69] width 9 height 10
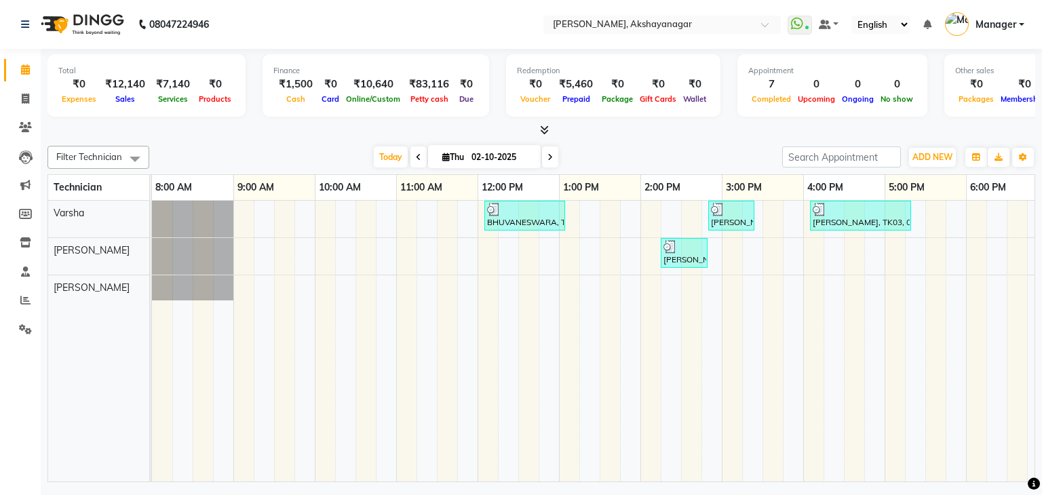
click at [24, 73] on icon at bounding box center [25, 69] width 9 height 10
click at [542, 130] on icon at bounding box center [544, 130] width 9 height 10
